Goal: Information Seeking & Learning: Learn about a topic

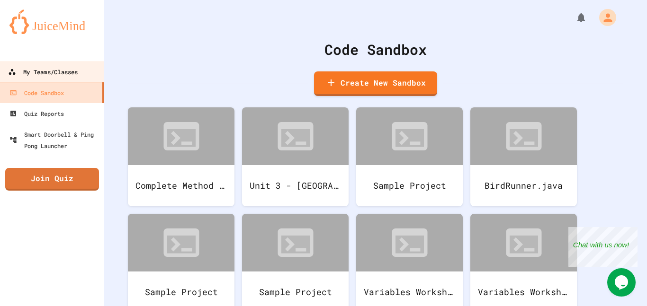
click at [64, 75] on div "My Teams/Classes" at bounding box center [43, 72] width 70 height 12
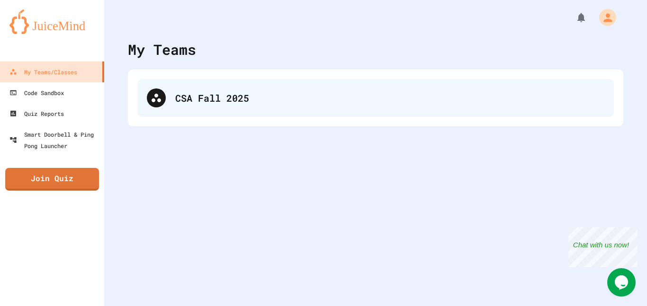
click at [272, 107] on div "CSA Fall 2025" at bounding box center [375, 98] width 476 height 38
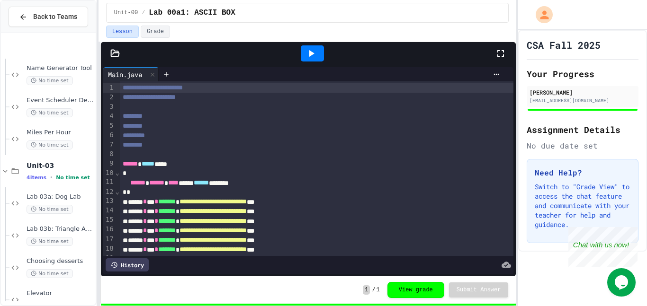
scroll to position [745, 0]
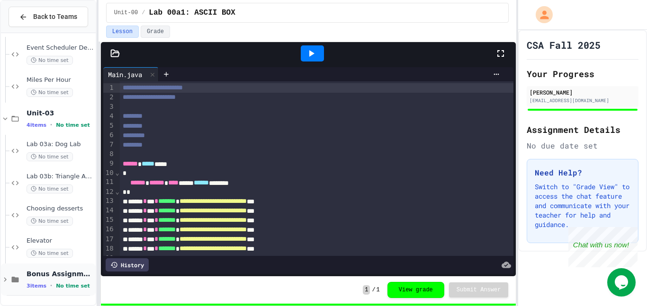
click at [46, 274] on span "Bonus Assignments" at bounding box center [60, 274] width 67 height 9
click at [41, 244] on span "Elevator" at bounding box center [60, 241] width 67 height 8
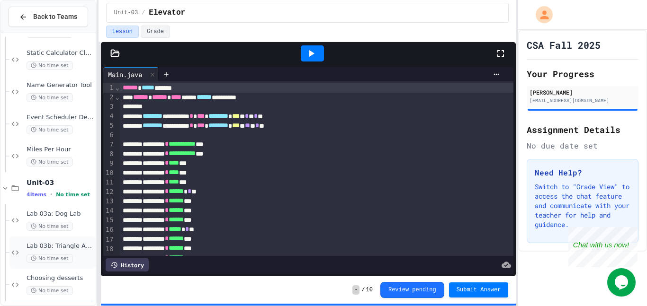
scroll to position [639, 0]
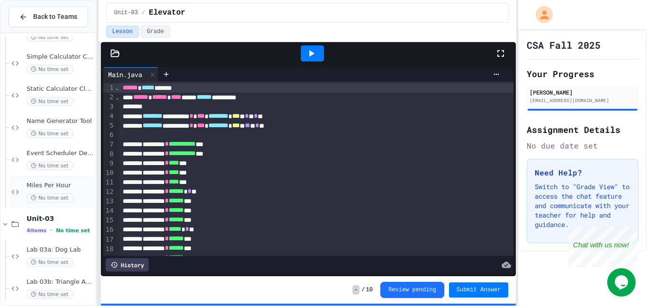
click at [62, 184] on span "Miles Per Hour" at bounding box center [60, 186] width 67 height 8
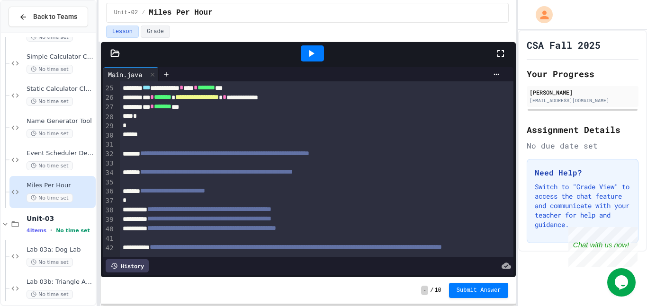
scroll to position [252, 0]
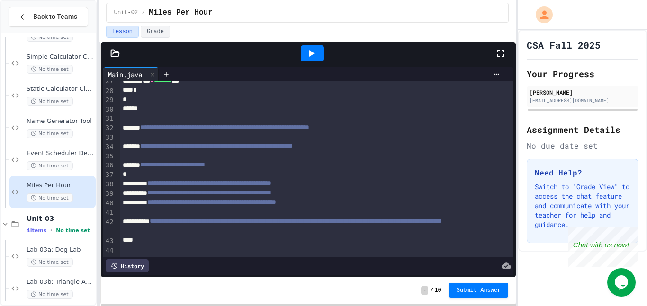
click at [308, 51] on icon at bounding box center [310, 53] width 11 height 11
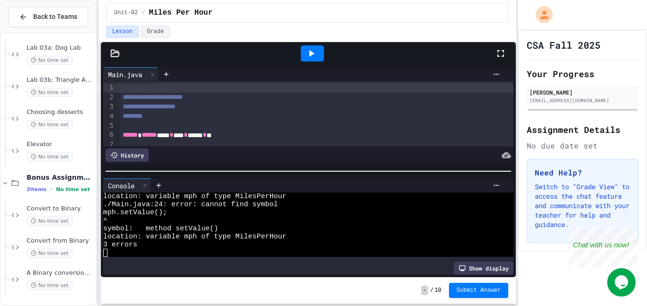
scroll to position [363, 0]
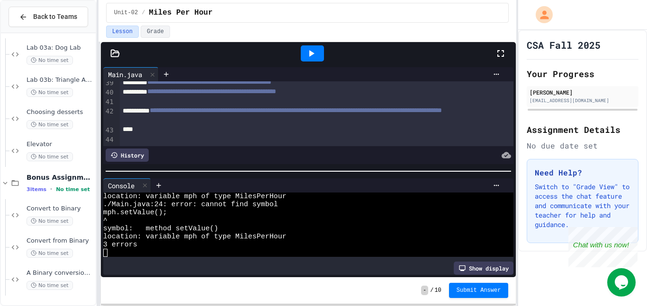
click at [252, 95] on span "**********" at bounding box center [211, 91] width 129 height 7
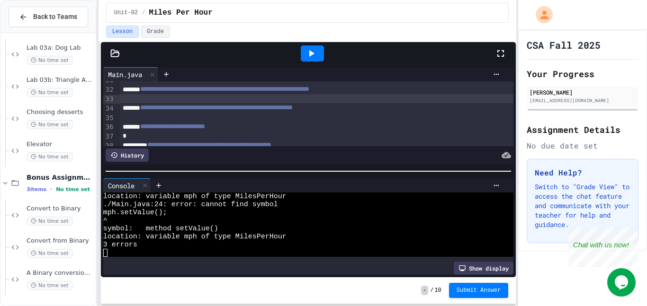
click at [252, 97] on div at bounding box center [317, 98] width 394 height 9
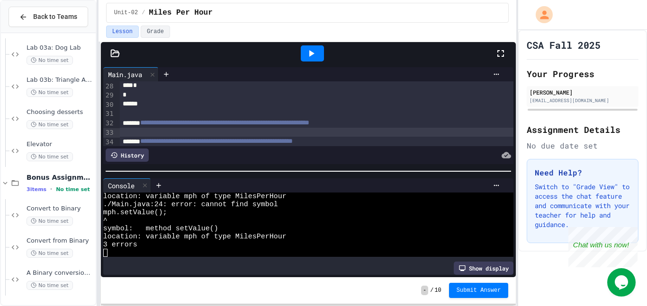
click at [252, 97] on div "*" at bounding box center [317, 94] width 394 height 9
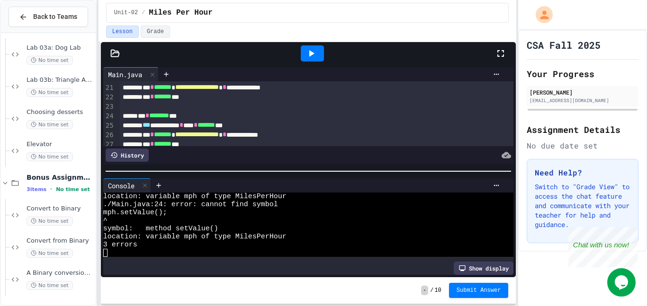
scroll to position [194, 0]
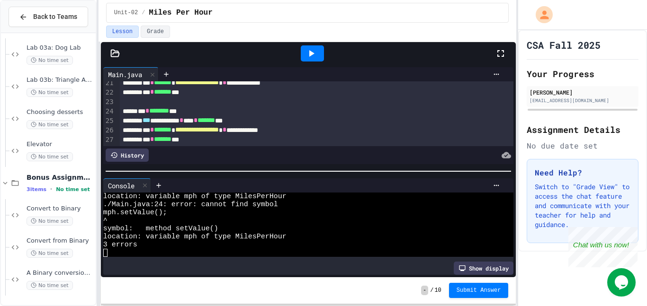
click at [252, 97] on div "**********" at bounding box center [317, 101] width 394 height 427
click at [242, 104] on div at bounding box center [317, 101] width 394 height 9
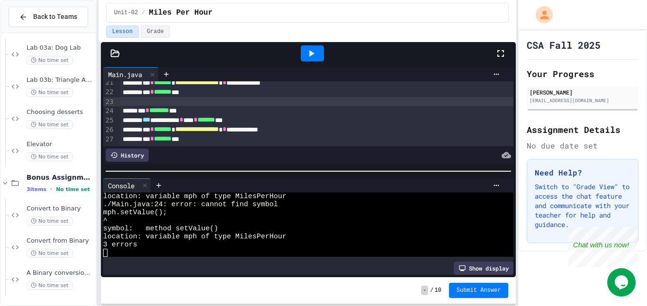
click at [242, 104] on div at bounding box center [317, 101] width 394 height 9
click at [202, 288] on div "- / 10 Submit Answer" at bounding box center [308, 291] width 415 height 27
